Goal: Information Seeking & Learning: Learn about a topic

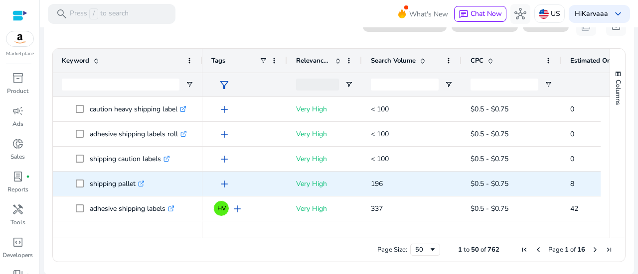
scroll to position [50, 0]
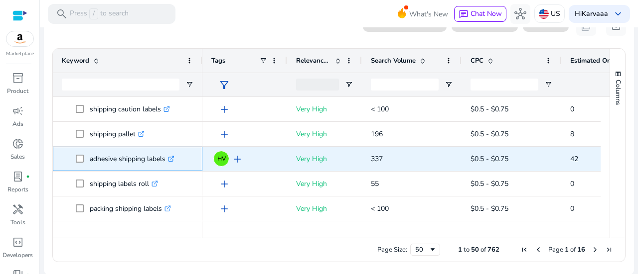
drag, startPoint x: 89, startPoint y: 158, endPoint x: 165, endPoint y: 160, distance: 76.7
click at [165, 160] on span "adhesive shipping labels .st0{fill:#2c8af8}" at bounding box center [135, 159] width 118 height 20
copy span "adhesive shipping labels"
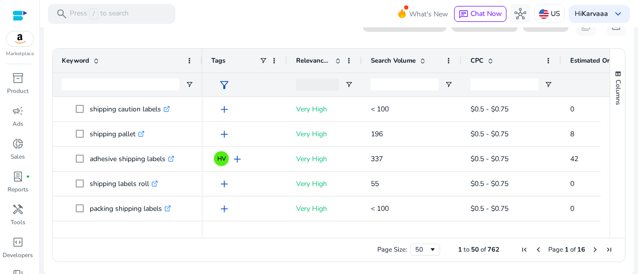
click at [236, 22] on mat-toolbar "search Press / to search What's New chat Chat Now hub US Hi [PERSON_NAME] keybo…" at bounding box center [339, 13] width 598 height 27
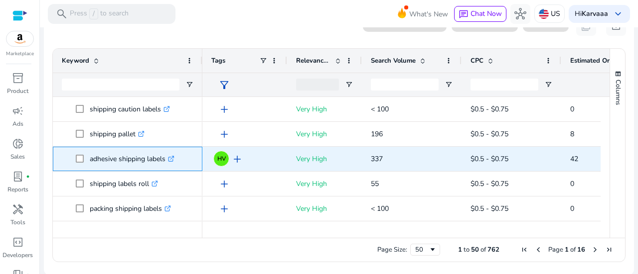
copy span "adhesive shipping labels"
drag, startPoint x: 89, startPoint y: 159, endPoint x: 165, endPoint y: 161, distance: 76.7
click at [165, 161] on span "adhesive shipping labels .st0{fill:#2c8af8}" at bounding box center [135, 159] width 118 height 20
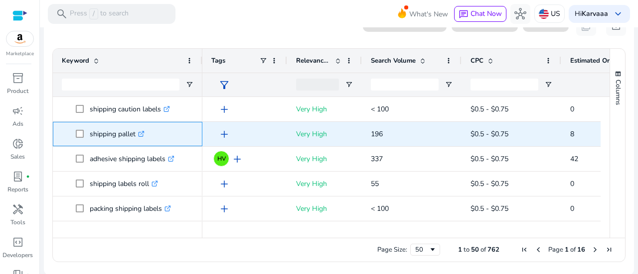
drag, startPoint x: 117, startPoint y: 135, endPoint x: 136, endPoint y: 136, distance: 18.9
click at [136, 136] on p "shipping pallet .st0{fill:#2c8af8}" at bounding box center [117, 134] width 55 height 20
copy p "pallet"
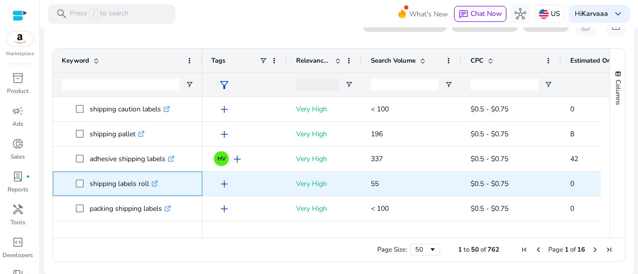
drag, startPoint x: 137, startPoint y: 184, endPoint x: 148, endPoint y: 184, distance: 11.0
click at [148, 184] on p "shipping labels roll .st0{fill:#2c8af8}" at bounding box center [124, 184] width 68 height 20
copy p "roll"
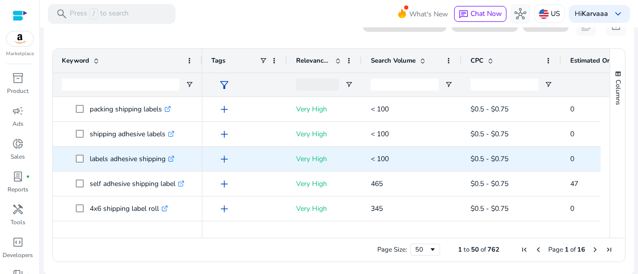
scroll to position [199, 0]
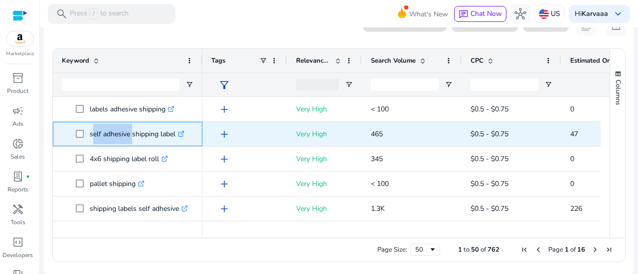
drag, startPoint x: 89, startPoint y: 133, endPoint x: 129, endPoint y: 133, distance: 39.8
click at [129, 133] on p "self adhesive shipping label .st0{fill:#2c8af8}" at bounding box center [137, 134] width 95 height 20
copy p "self adhesive"
drag, startPoint x: 160, startPoint y: 136, endPoint x: 175, endPoint y: 136, distance: 14.9
click at [175, 136] on p "self adhesive shipping label .st0{fill:#2c8af8}" at bounding box center [137, 134] width 95 height 20
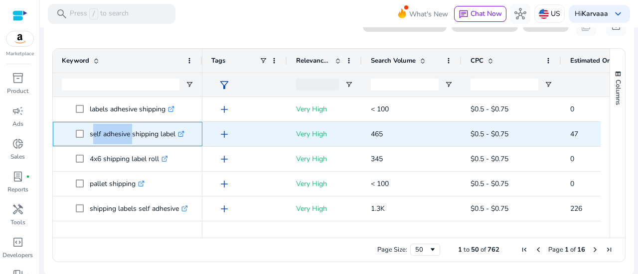
copy p "label"
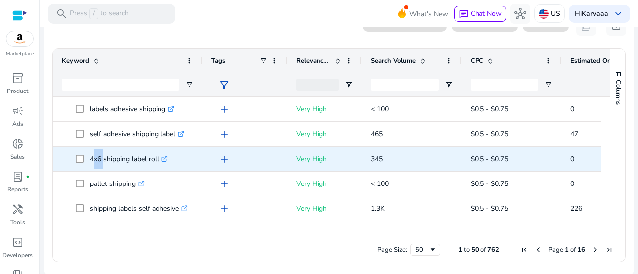
drag, startPoint x: 89, startPoint y: 160, endPoint x: 100, endPoint y: 159, distance: 10.5
click at [100, 159] on p "4x6 shipping label roll .st0{fill:#2c8af8}" at bounding box center [129, 159] width 78 height 20
copy p "4x6"
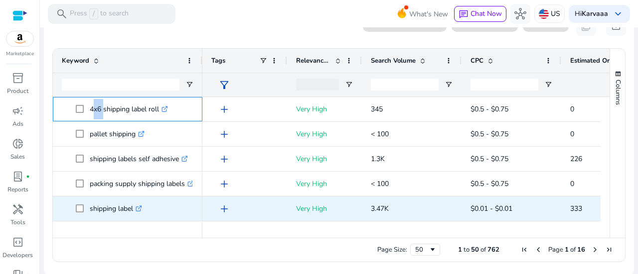
scroll to position [299, 0]
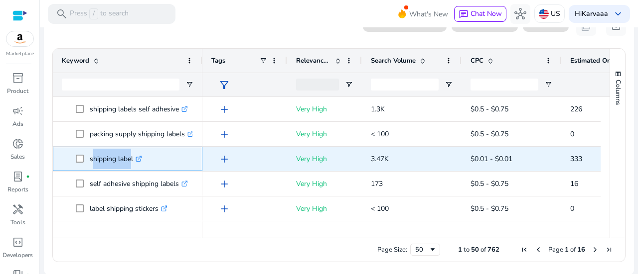
drag, startPoint x: 89, startPoint y: 159, endPoint x: 128, endPoint y: 160, distance: 39.4
click at [128, 160] on p "shipping label .st0{fill:#2c8af8}" at bounding box center [116, 159] width 52 height 20
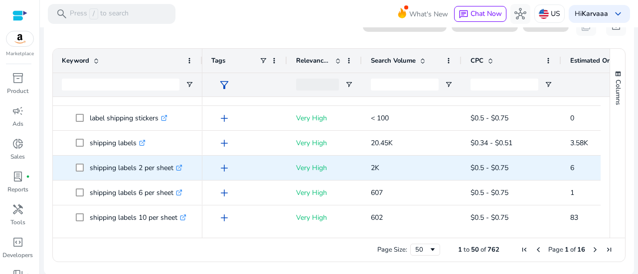
scroll to position [398, 0]
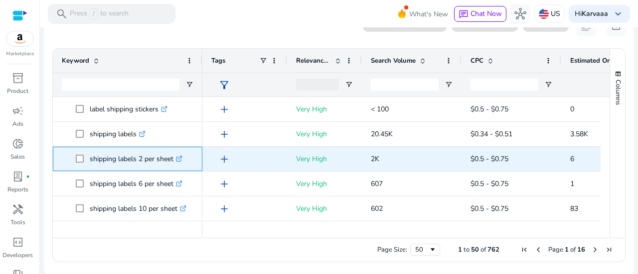
drag, startPoint x: 138, startPoint y: 158, endPoint x: 173, endPoint y: 163, distance: 35.7
click at [173, 163] on p "shipping labels 2 per sheet .st0{fill:#2c8af8}" at bounding box center [136, 159] width 93 height 20
copy p "2 per sheet"
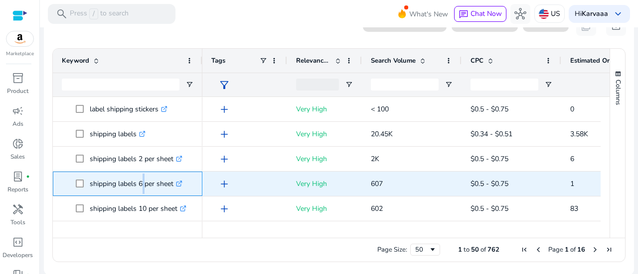
click at [142, 181] on p "shipping labels 6 per sheet .st0{fill:#2c8af8}" at bounding box center [136, 184] width 93 height 20
copy p "6"
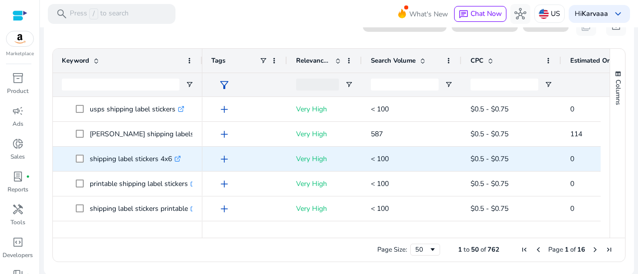
scroll to position [548, 0]
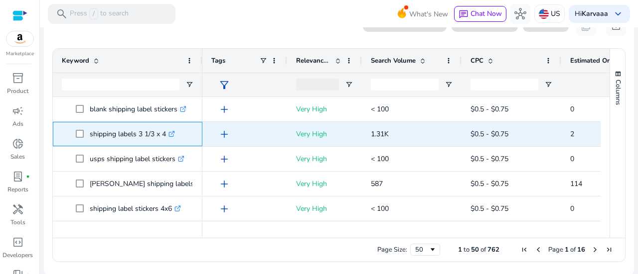
drag, startPoint x: 145, startPoint y: 135, endPoint x: 164, endPoint y: 136, distance: 19.0
click at [164, 136] on p "shipping labels 3 1/3 x 4 .st0{fill:#2c8af8}" at bounding box center [132, 134] width 85 height 20
copy p "1/3 x 4"
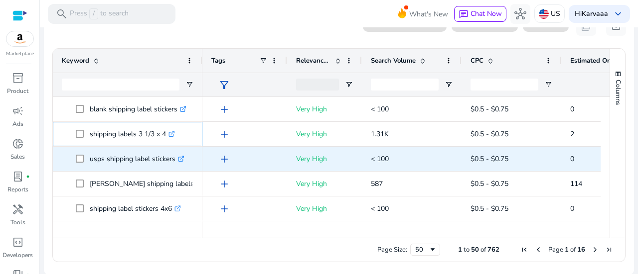
scroll to position [598, 0]
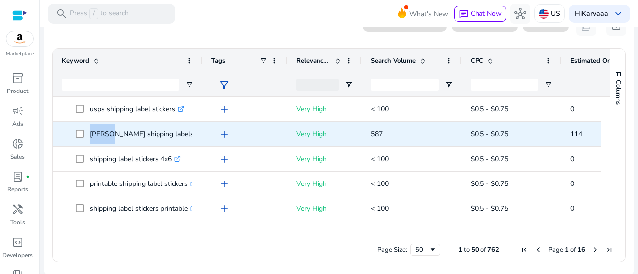
drag, startPoint x: 89, startPoint y: 134, endPoint x: 107, endPoint y: 134, distance: 17.9
click at [107, 134] on span "[PERSON_NAME] shipping labels 3 1/2 x 5 .st0{fill:#2c8af8}" at bounding box center [135, 134] width 118 height 20
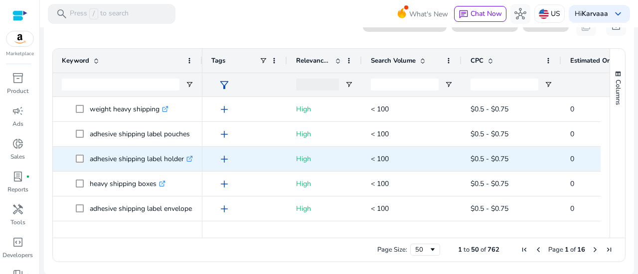
scroll to position [1113, 0]
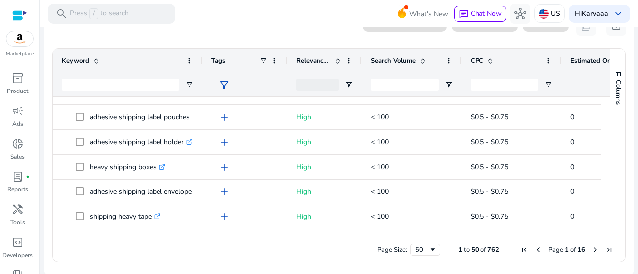
click at [591, 248] on span "Next Page" at bounding box center [595, 250] width 8 height 8
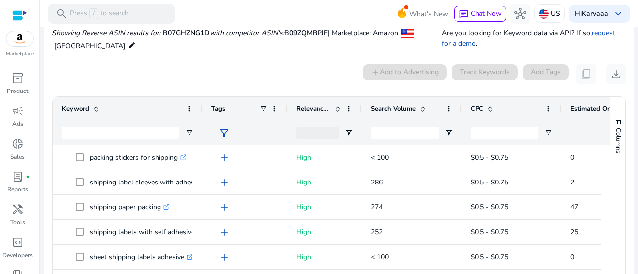
scroll to position [156, 0]
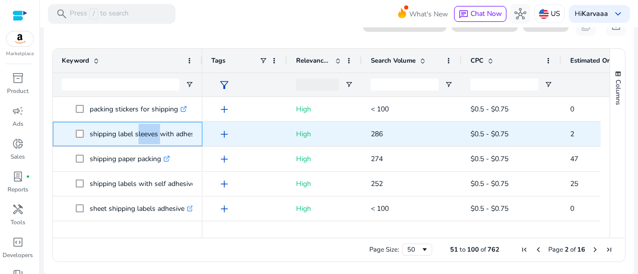
drag, startPoint x: 136, startPoint y: 136, endPoint x: 157, endPoint y: 135, distance: 20.9
click at [157, 135] on p "shipping label sleeves with adhesive .st0{fill:#2c8af8}" at bounding box center [151, 134] width 122 height 20
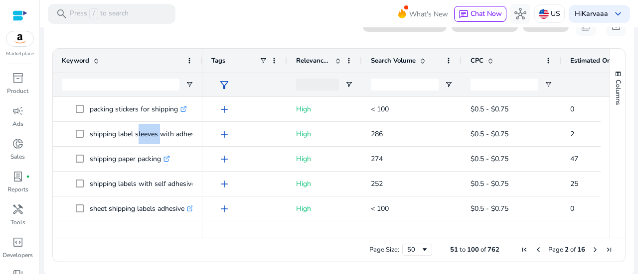
click at [154, 242] on div "Page Size: 50 51 to 100 of 762 Page 2 of 16" at bounding box center [339, 250] width 572 height 24
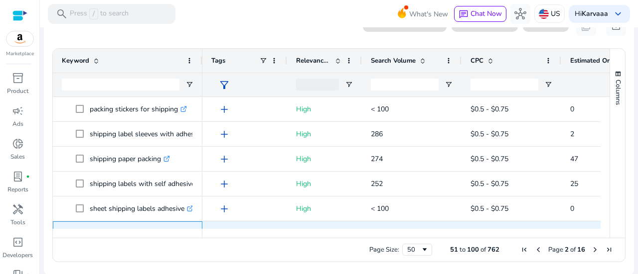
click at [163, 226] on p "shipping adhesive labels half .st0{fill:#2c8af8}" at bounding box center [139, 234] width 99 height 20
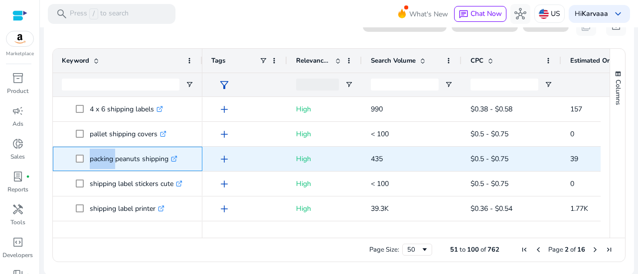
drag, startPoint x: 89, startPoint y: 158, endPoint x: 114, endPoint y: 163, distance: 25.4
click at [114, 163] on span "packing peanuts shipping .st0{fill:#2c8af8}" at bounding box center [135, 159] width 118 height 20
copy span "packing"
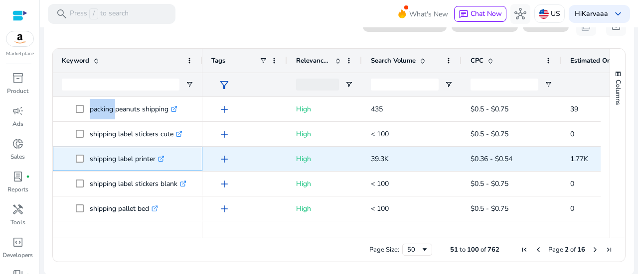
drag, startPoint x: 135, startPoint y: 160, endPoint x: 155, endPoint y: 161, distance: 19.9
click at [155, 161] on p "shipping label printer .st0{fill:#2c8af8}" at bounding box center [127, 159] width 75 height 20
copy p "printer"
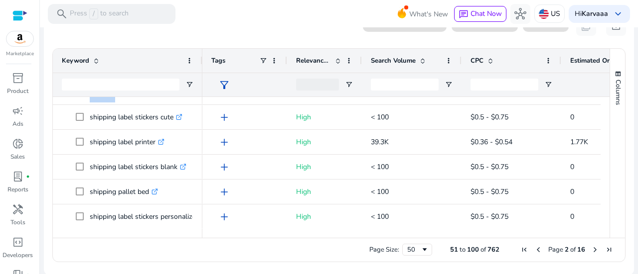
click at [592, 250] on span "Next Page" at bounding box center [595, 250] width 8 height 8
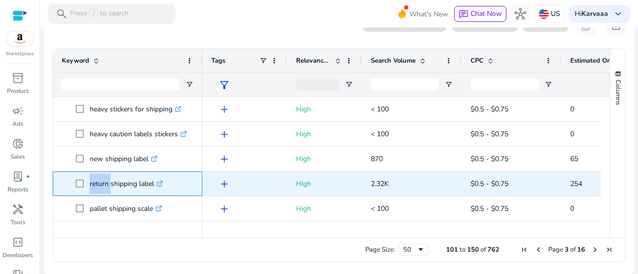
drag, startPoint x: 89, startPoint y: 184, endPoint x: 108, endPoint y: 184, distance: 19.4
click at [108, 184] on span "return shipping label .st0{fill:#2c8af8}" at bounding box center [135, 184] width 118 height 20
copy span "return"
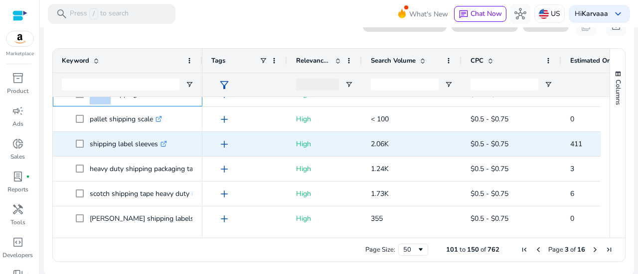
scroll to position [149, 0]
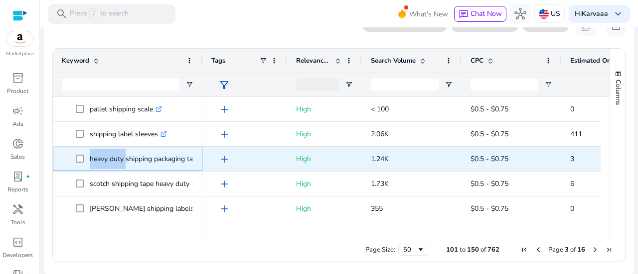
drag, startPoint x: 88, startPoint y: 159, endPoint x: 123, endPoint y: 162, distance: 35.0
click at [123, 162] on span "heavy duty shipping packaging tape .st0{fill:#2c8af8}" at bounding box center [135, 159] width 118 height 20
copy span "heavy duty"
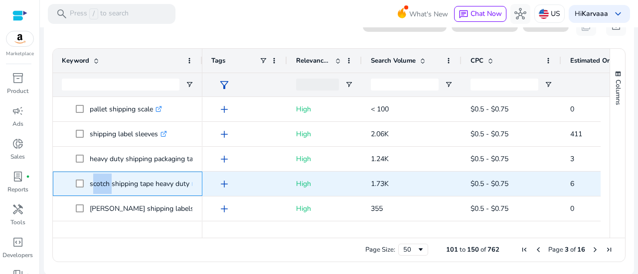
drag, startPoint x: 89, startPoint y: 186, endPoint x: 108, endPoint y: 186, distance: 18.4
click at [108, 186] on p "scotch shipping tape heavy duty .st0{fill:#2c8af8}" at bounding box center [144, 184] width 109 height 20
copy p "scotch"
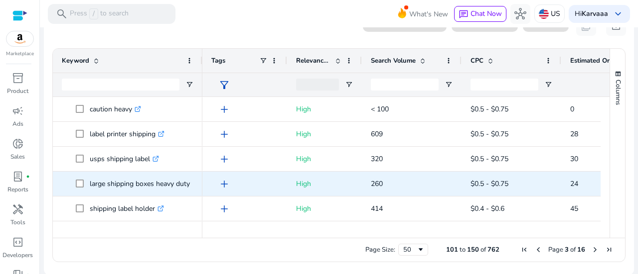
scroll to position [299, 0]
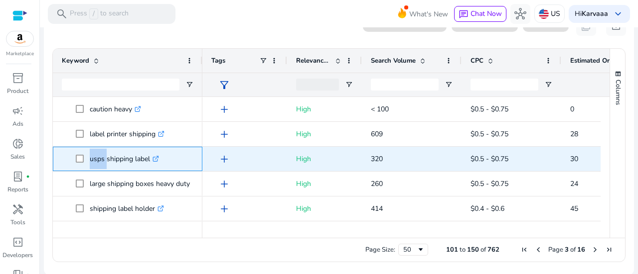
drag, startPoint x: 88, startPoint y: 160, endPoint x: 104, endPoint y: 160, distance: 15.9
click at [104, 160] on span "usps shipping label .st0{fill:#2c8af8}" at bounding box center [135, 159] width 118 height 20
copy span "usps"
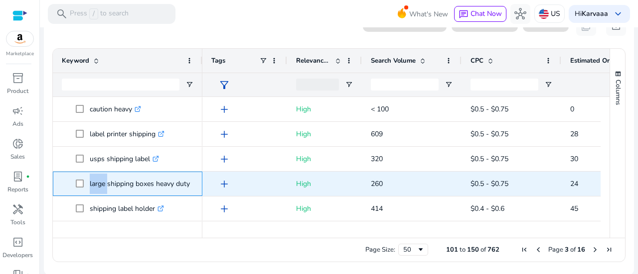
drag, startPoint x: 89, startPoint y: 187, endPoint x: 104, endPoint y: 185, distance: 15.1
click at [104, 185] on span "large shipping boxes heavy duty .st0{fill:#2c8af8}" at bounding box center [135, 184] width 118 height 20
copy span "large"
copy p "boxes"
drag, startPoint x: 136, startPoint y: 183, endPoint x: 153, endPoint y: 185, distance: 17.1
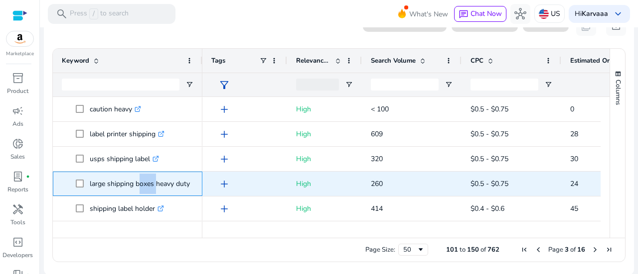
click at [153, 185] on p "large shipping boxes heavy duty .st0{fill:#2c8af8}" at bounding box center [144, 184] width 109 height 20
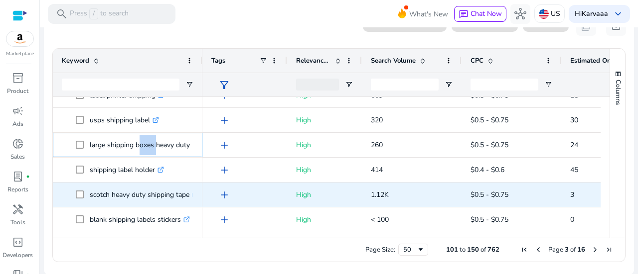
scroll to position [398, 0]
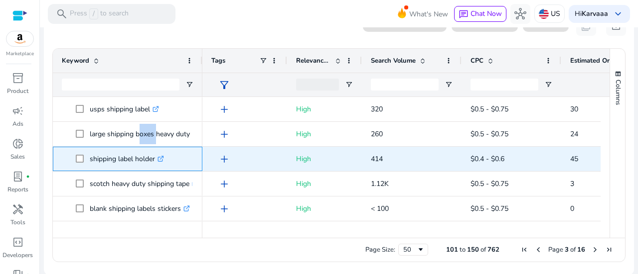
drag, startPoint x: 136, startPoint y: 157, endPoint x: 155, endPoint y: 159, distance: 19.5
click at [155, 159] on p "shipping label holder .st0{fill:#2c8af8}" at bounding box center [127, 159] width 74 height 20
copy p "holder"
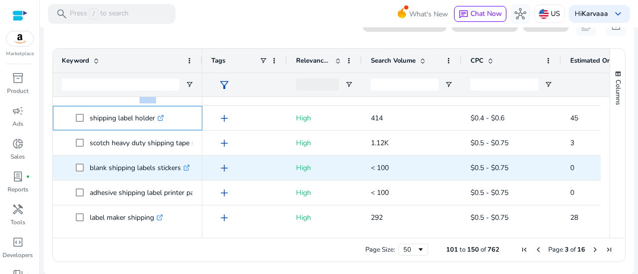
scroll to position [448, 0]
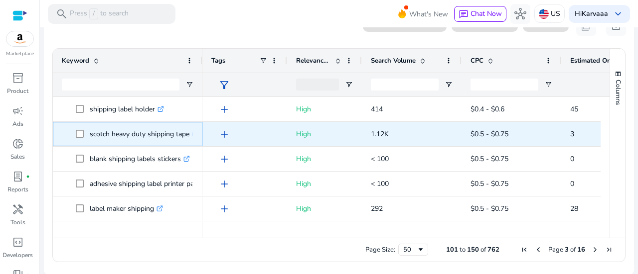
drag, startPoint x: 177, startPoint y: 134, endPoint x: 190, endPoint y: 135, distance: 13.0
click at [190, 135] on p "scotch heavy duty shipping tape .st0{fill:#2c8af8}" at bounding box center [144, 134] width 109 height 20
copy p "tape"
drag, startPoint x: 176, startPoint y: 133, endPoint x: 190, endPoint y: 134, distance: 14.0
click at [190, 134] on p "scotch heavy duty shipping tape .st0{fill:#2c8af8}" at bounding box center [144, 134] width 109 height 20
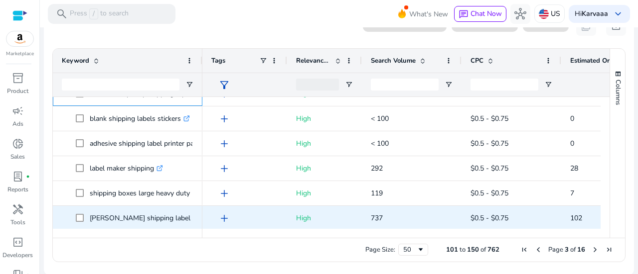
scroll to position [498, 0]
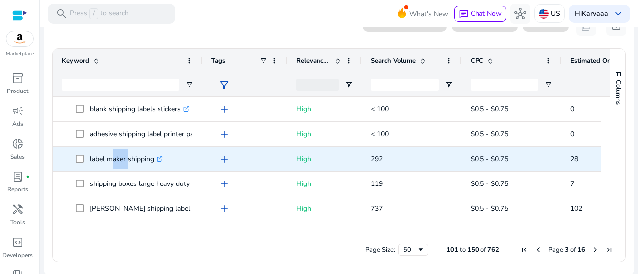
drag, startPoint x: 110, startPoint y: 158, endPoint x: 126, endPoint y: 160, distance: 16.5
click at [126, 160] on p "label maker shipping .st0{fill:#2c8af8}" at bounding box center [126, 159] width 73 height 20
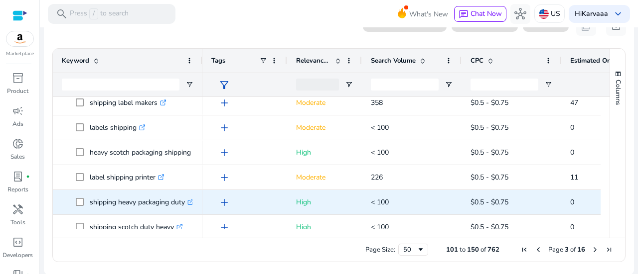
scroll to position [747, 0]
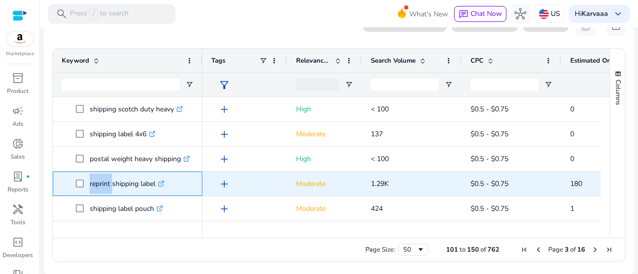
drag, startPoint x: 93, startPoint y: 184, endPoint x: 110, endPoint y: 184, distance: 16.4
click at [110, 184] on span "reprint shipping label .st0{fill:#2c8af8}" at bounding box center [135, 184] width 118 height 20
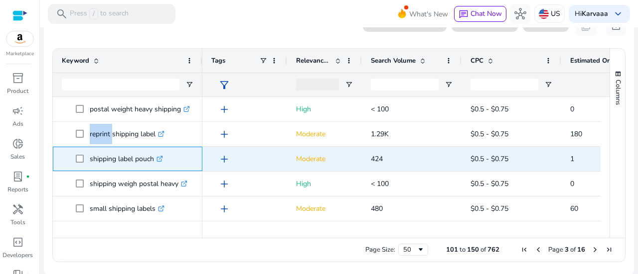
drag, startPoint x: 134, startPoint y: 162, endPoint x: 153, endPoint y: 160, distance: 19.0
click at [153, 160] on p "shipping label pouch .st0{fill:#2c8af8}" at bounding box center [126, 159] width 73 height 20
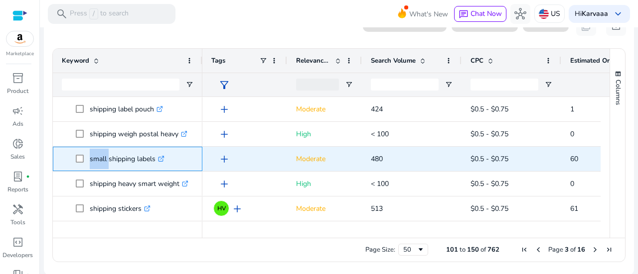
drag, startPoint x: 89, startPoint y: 161, endPoint x: 107, endPoint y: 161, distance: 18.4
click at [107, 161] on span "small shipping labels .st0{fill:#2c8af8}" at bounding box center [135, 159] width 118 height 20
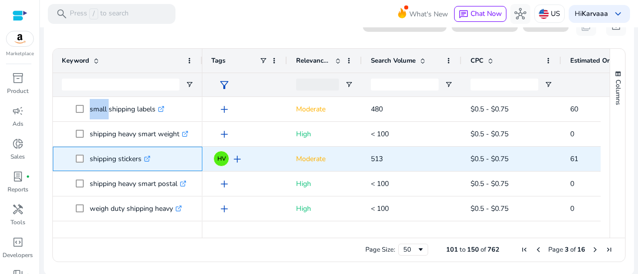
drag, startPoint x: 120, startPoint y: 159, endPoint x: 143, endPoint y: 159, distance: 23.4
click at [143, 159] on p "shipping stickers .st0{fill:#2c8af8}" at bounding box center [120, 159] width 61 height 20
click at [120, 163] on p "shipping stickers .st0{fill:#2c8af8}" at bounding box center [120, 159] width 61 height 20
drag, startPoint x: 119, startPoint y: 159, endPoint x: 141, endPoint y: 160, distance: 22.9
click at [141, 160] on p "shipping stickers .st0{fill:#2c8af8}" at bounding box center [120, 159] width 61 height 20
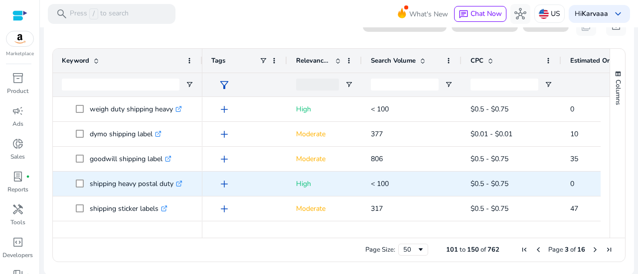
scroll to position [1113, 0]
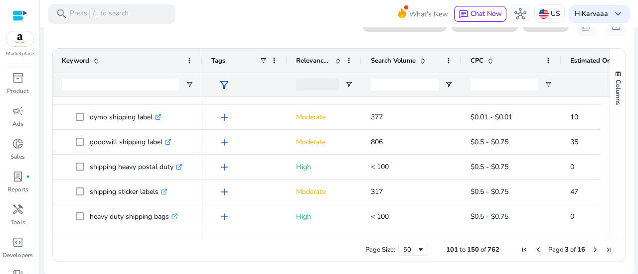
click at [591, 251] on span "Next Page" at bounding box center [595, 250] width 8 height 8
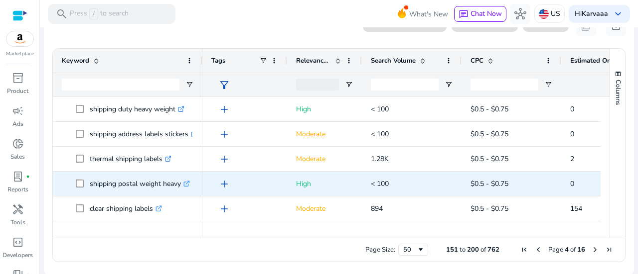
scroll to position [100, 0]
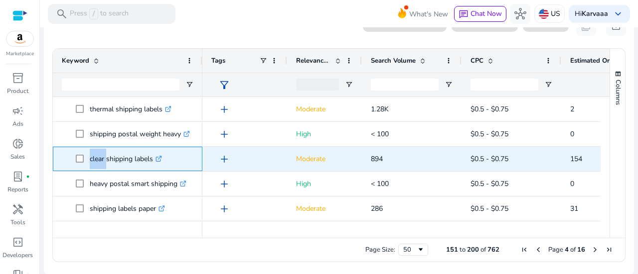
drag, startPoint x: 88, startPoint y: 159, endPoint x: 105, endPoint y: 155, distance: 17.4
click at [105, 155] on span "clear shipping labels .st0{fill:#2c8af8}" at bounding box center [135, 159] width 118 height 20
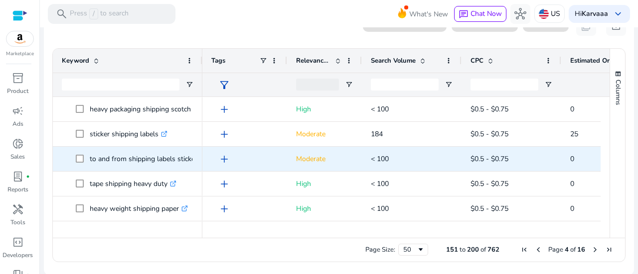
scroll to position [398, 0]
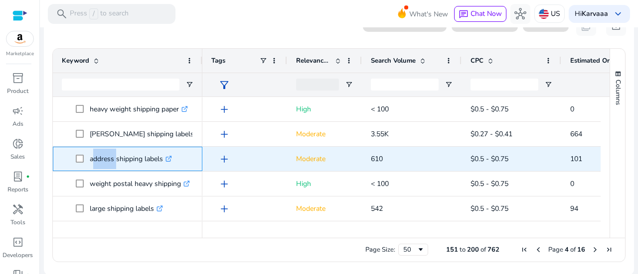
drag, startPoint x: 90, startPoint y: 159, endPoint x: 114, endPoint y: 158, distance: 24.4
click at [114, 158] on p "address shipping labels .st0{fill:#2c8af8}" at bounding box center [131, 159] width 82 height 20
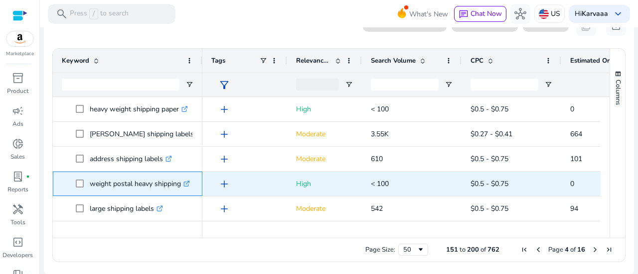
click at [117, 185] on p "weight postal heavy shipping .st0{fill:#2c8af8}" at bounding box center [140, 184] width 100 height 20
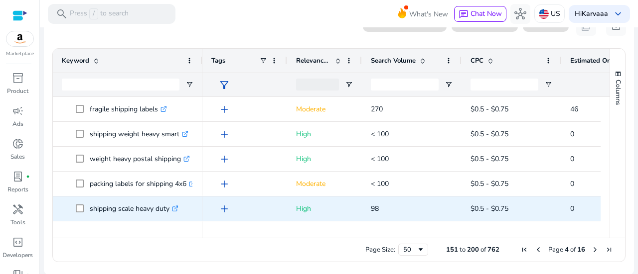
scroll to position [697, 0]
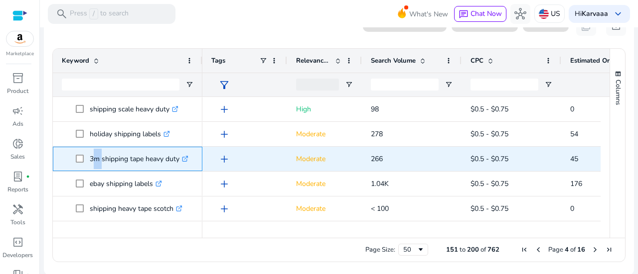
drag, startPoint x: 91, startPoint y: 160, endPoint x: 99, endPoint y: 158, distance: 8.3
click at [99, 158] on p "3m shipping tape heavy duty .st0{fill:#2c8af8}" at bounding box center [139, 159] width 99 height 20
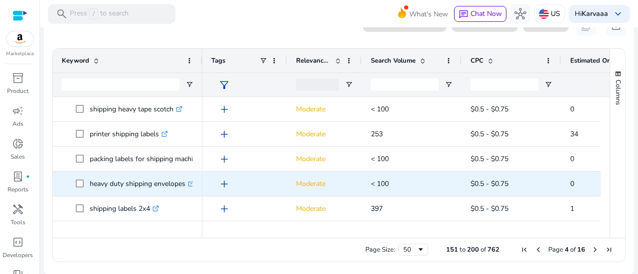
scroll to position [847, 0]
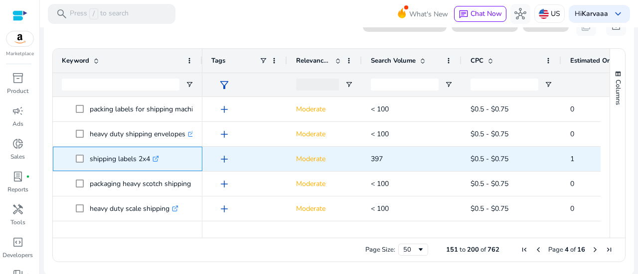
drag, startPoint x: 139, startPoint y: 157, endPoint x: 150, endPoint y: 159, distance: 11.6
click at [150, 159] on p "shipping labels 2x4 .st0{fill:#2c8af8}" at bounding box center [124, 159] width 69 height 20
copy p "2x4"
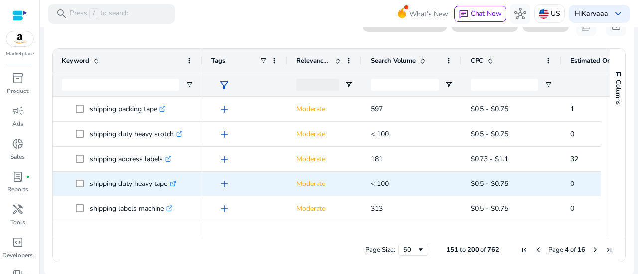
scroll to position [0, 0]
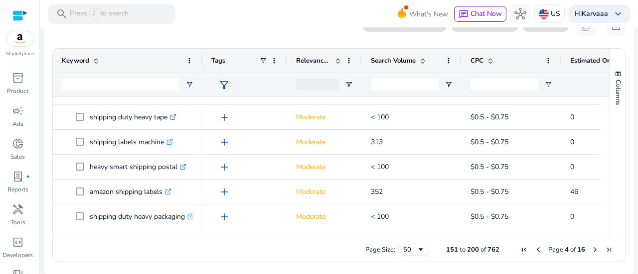
click at [591, 251] on span "Next Page" at bounding box center [595, 250] width 8 height 8
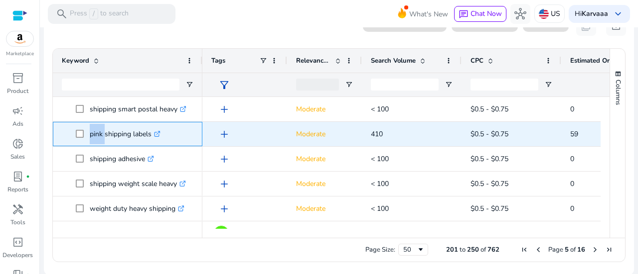
drag, startPoint x: 89, startPoint y: 136, endPoint x: 103, endPoint y: 135, distance: 14.0
click at [103, 135] on span "pink shipping labels .st0{fill:#2c8af8}" at bounding box center [135, 134] width 118 height 20
copy span "pink"
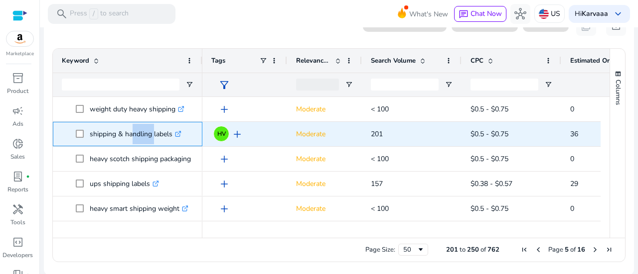
drag, startPoint x: 127, startPoint y: 135, endPoint x: 150, endPoint y: 135, distance: 23.9
click at [150, 135] on p "shipping & handling labels .st0{fill:#2c8af8}" at bounding box center [136, 134] width 92 height 20
click at [127, 141] on p "shipping & handling labels .st0{fill:#2c8af8}" at bounding box center [136, 134] width 92 height 20
drag, startPoint x: 125, startPoint y: 135, endPoint x: 152, endPoint y: 137, distance: 27.9
click at [152, 137] on p "shipping & handling labels .st0{fill:#2c8af8}" at bounding box center [136, 134] width 92 height 20
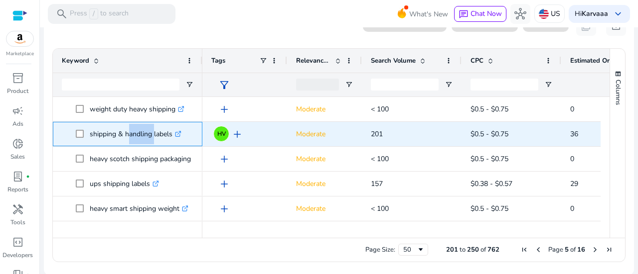
copy p "handling"
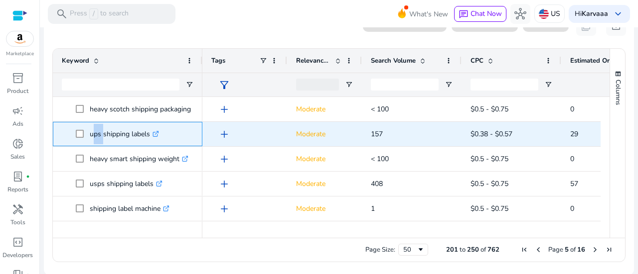
drag, startPoint x: 90, startPoint y: 134, endPoint x: 100, endPoint y: 133, distance: 10.5
click at [100, 133] on p "ups shipping labels .st0{fill:#2c8af8}" at bounding box center [124, 134] width 69 height 20
copy p "ups"
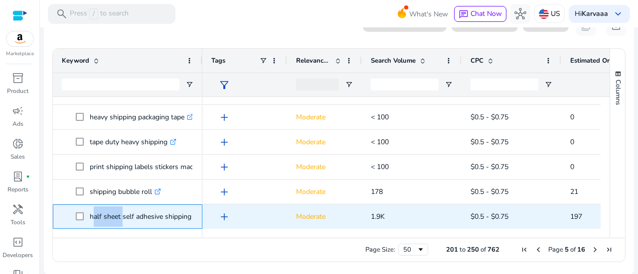
drag, startPoint x: 90, startPoint y: 217, endPoint x: 120, endPoint y: 217, distance: 29.9
click at [120, 217] on p "half sheet self adhesive shipping labels .st0{fill:#2c8af8}" at bounding box center [155, 217] width 131 height 20
copy p "half sheet"
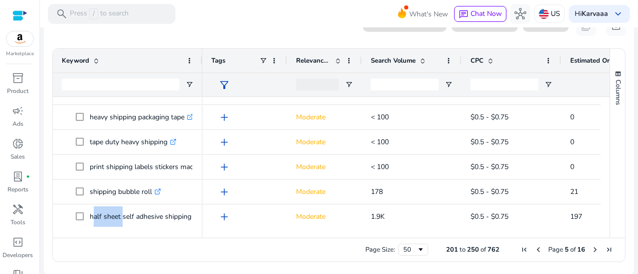
click at [155, 248] on div "Page Size: 50 201 to 250 of 762 Page 5 of 16" at bounding box center [339, 250] width 572 height 24
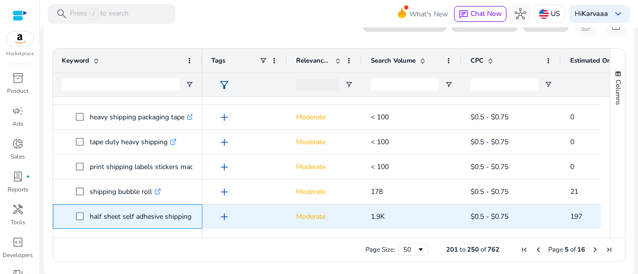
click at [159, 223] on p "half sheet self adhesive shipping labels .st0{fill:#2c8af8}" at bounding box center [155, 217] width 131 height 20
